Goal: Task Accomplishment & Management: Manage account settings

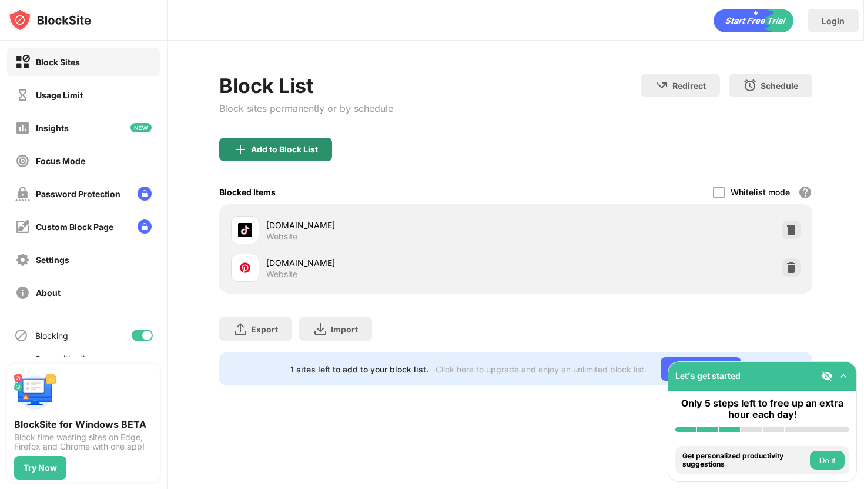
click at [296, 148] on div "Add to Block List" at bounding box center [284, 149] width 67 height 9
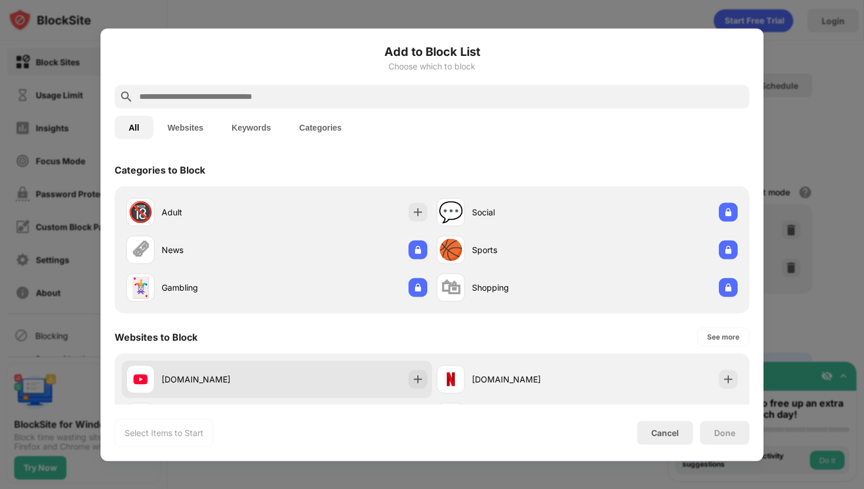
click at [416, 390] on div "[DOMAIN_NAME]" at bounding box center [277, 379] width 311 height 38
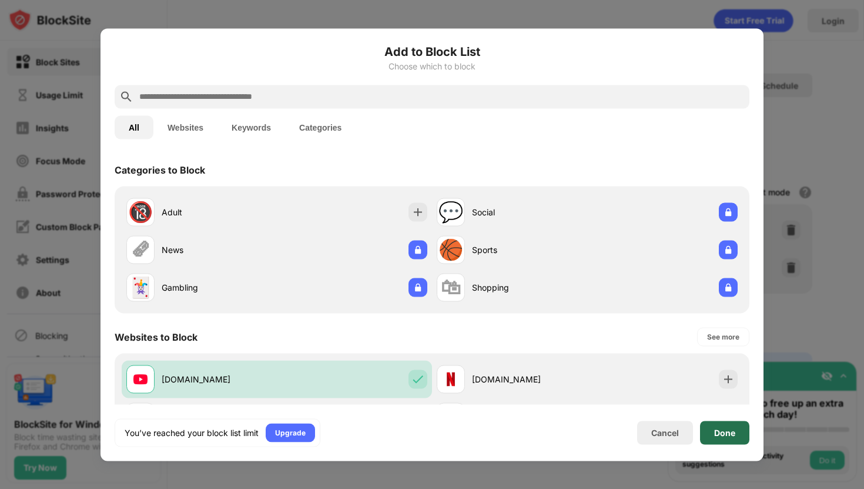
click at [717, 432] on div "Done" at bounding box center [725, 432] width 21 height 9
